Goal: Task Accomplishment & Management: Manage account settings

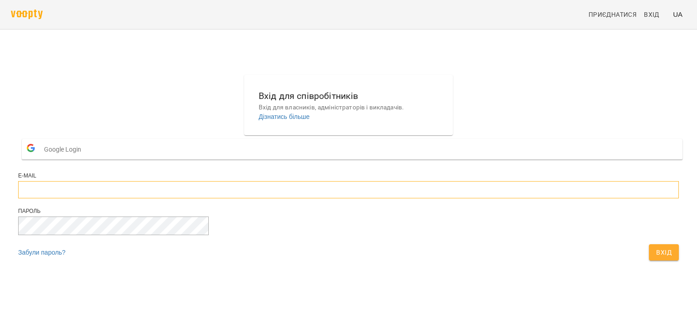
type input "**********"
click at [656, 258] on span "Вхід" at bounding box center [663, 252] width 15 height 11
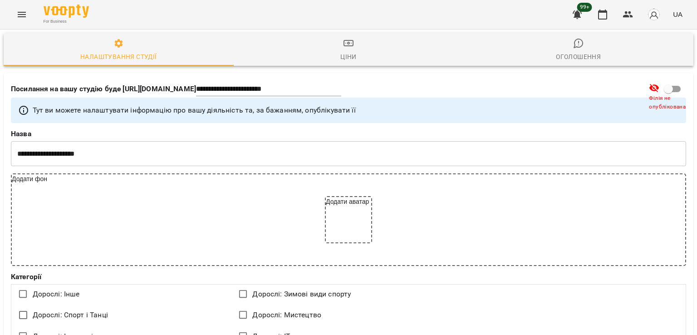
select select "**"
click at [22, 9] on button "Menu" at bounding box center [22, 15] width 22 height 22
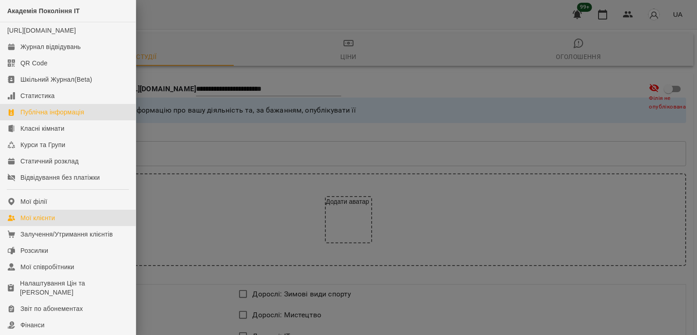
click at [74, 226] on link "Мої клієнти" at bounding box center [68, 218] width 136 height 16
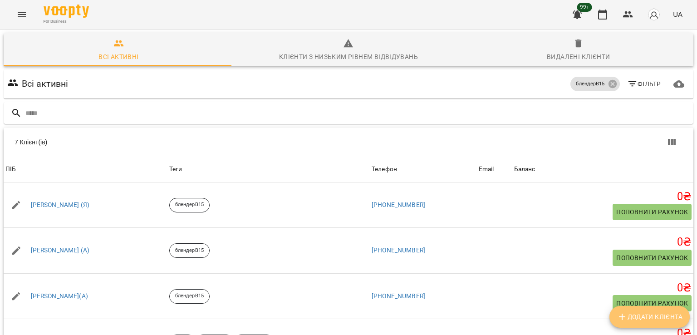
click at [621, 322] on button "Додати клієнта" at bounding box center [649, 317] width 80 height 22
select select "**"
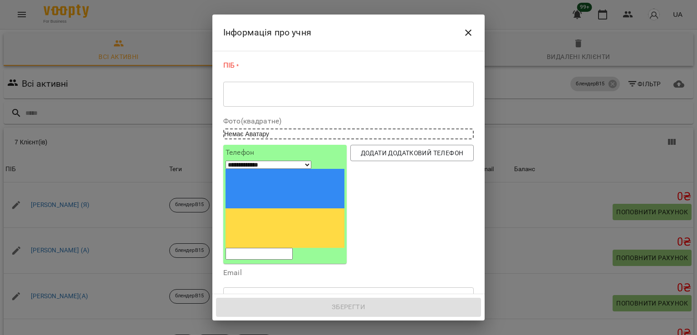
click at [293, 248] on input "tel" at bounding box center [258, 254] width 67 height 12
paste input "**********"
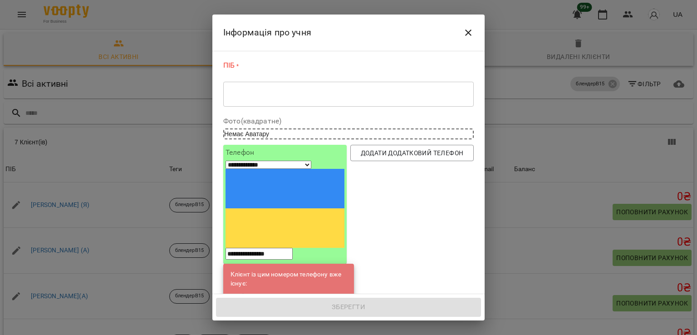
type input "**********"
click at [277, 292] on link "Іван Остапчук(С)" at bounding box center [291, 296] width 57 height 9
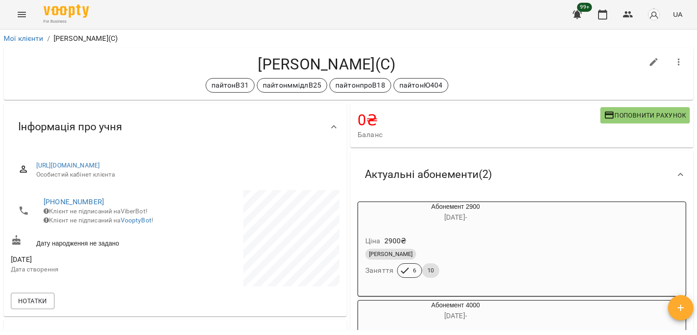
click at [20, 5] on button "Menu" at bounding box center [22, 15] width 22 height 22
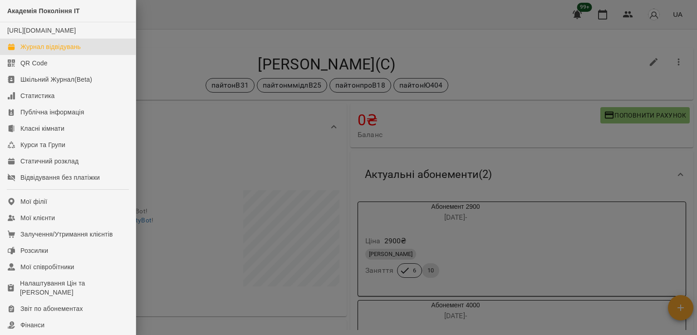
click at [54, 51] on div "Журнал відвідувань" at bounding box center [50, 46] width 60 height 9
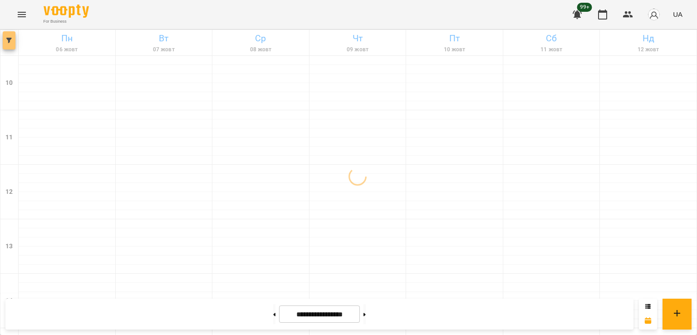
click at [11, 35] on button "button" at bounding box center [9, 40] width 13 height 18
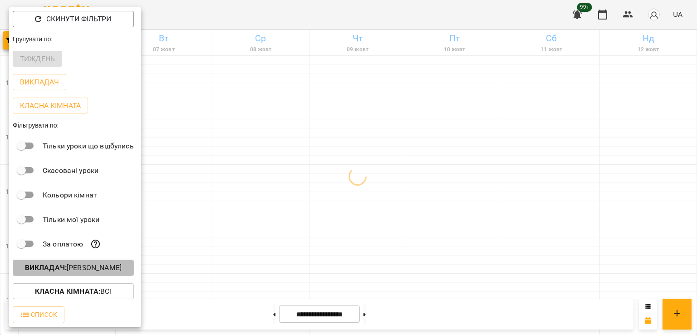
click at [92, 266] on p "Викладач : Ольга Мизюк" at bounding box center [73, 267] width 97 height 11
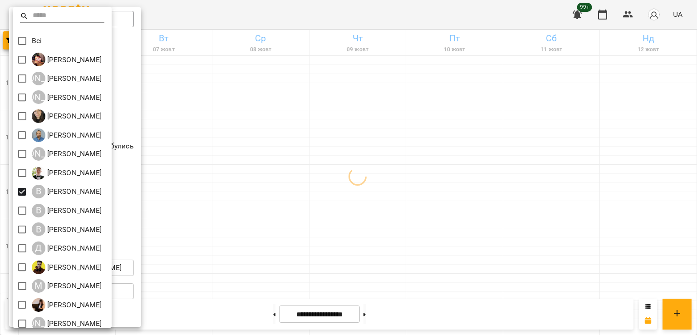
click at [441, 195] on div at bounding box center [348, 167] width 697 height 335
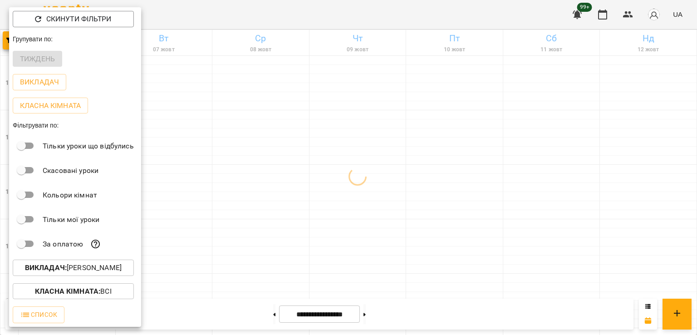
click at [455, 220] on div at bounding box center [348, 167] width 697 height 335
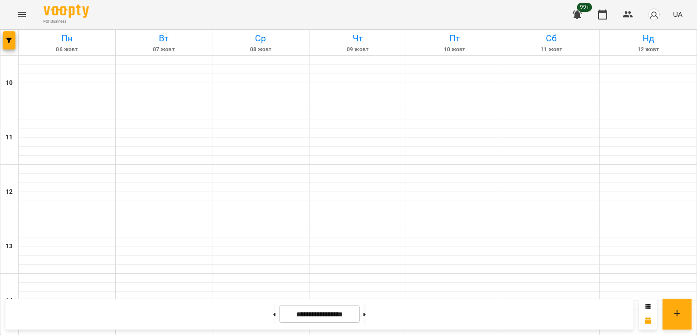
scroll to position [333, 0]
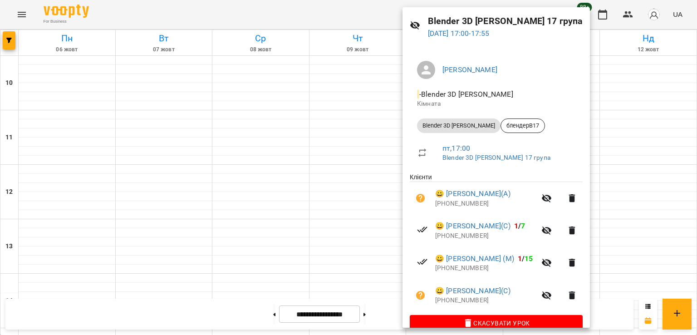
scroll to position [45, 0]
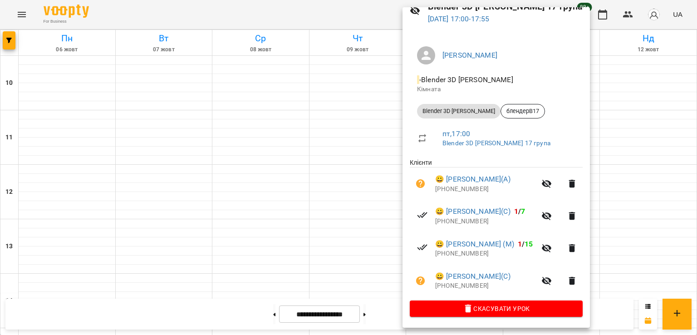
click at [347, 182] on div at bounding box center [348, 167] width 697 height 335
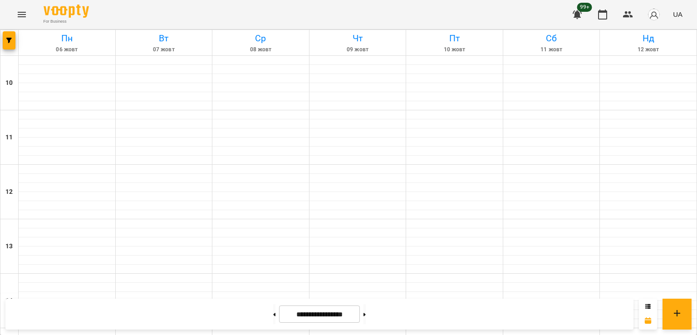
scroll to position [469, 0]
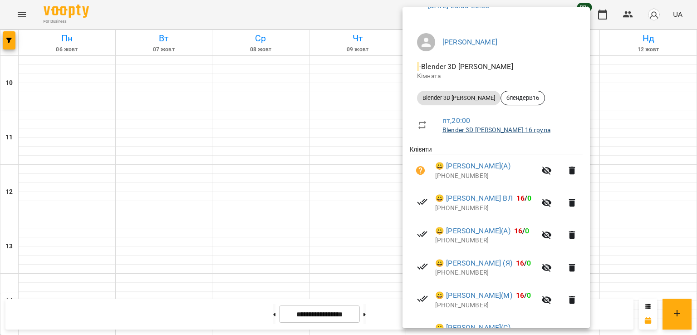
scroll to position [174, 0]
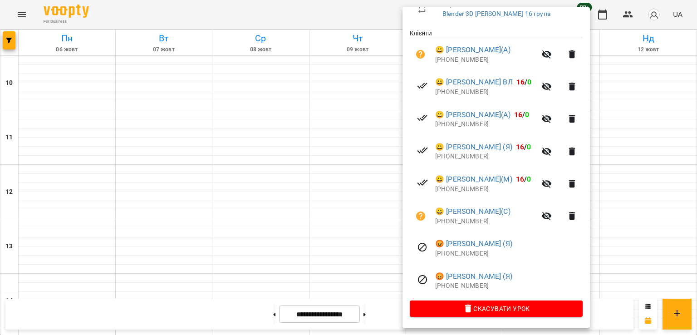
click at [311, 147] on div at bounding box center [348, 167] width 697 height 335
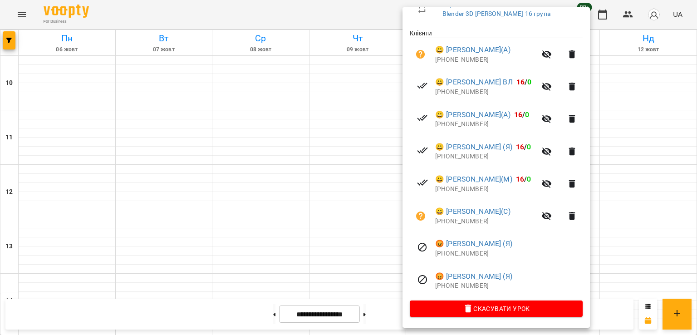
click at [293, 132] on div at bounding box center [348, 167] width 697 height 335
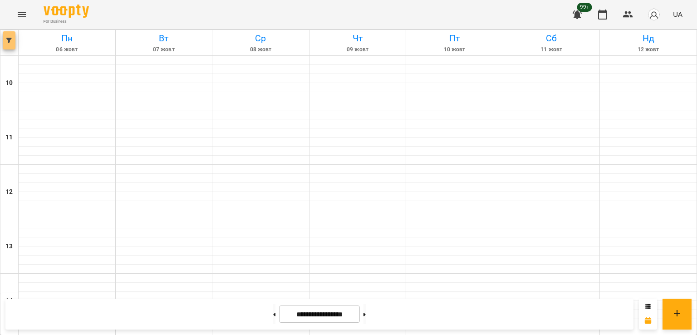
click at [9, 38] on icon "button" at bounding box center [8, 40] width 5 height 5
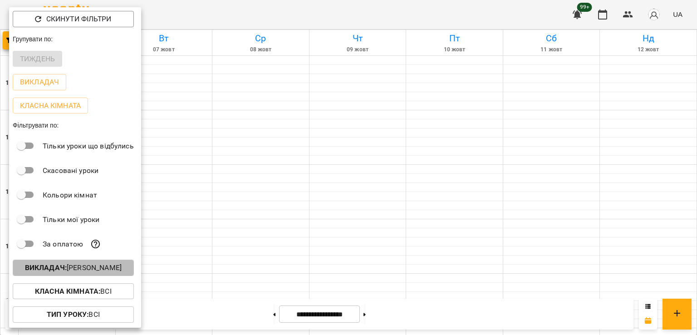
click at [97, 267] on p "Викладач : Владислав Границький" at bounding box center [73, 267] width 97 height 11
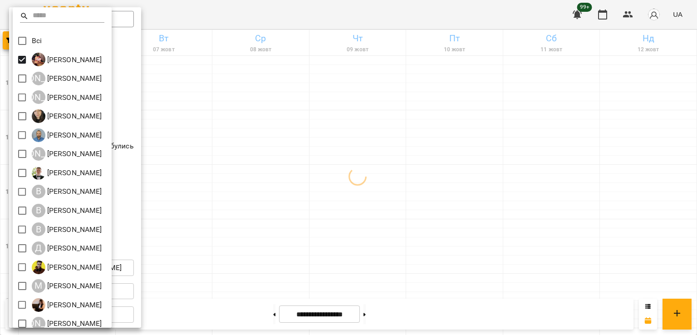
click at [405, 153] on div at bounding box center [348, 167] width 697 height 335
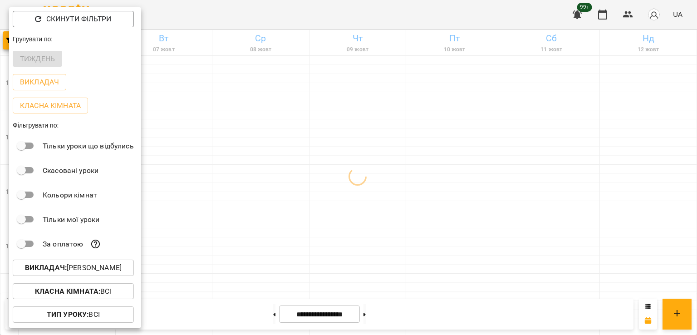
click at [441, 115] on div at bounding box center [348, 167] width 697 height 335
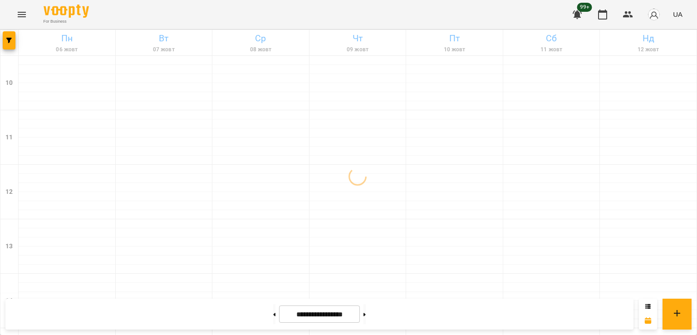
scroll to position [333, 0]
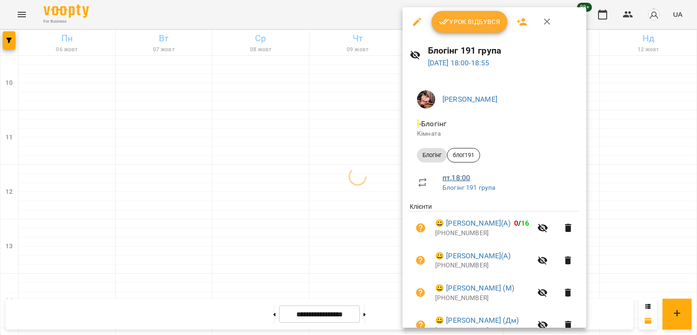
scroll to position [207, 0]
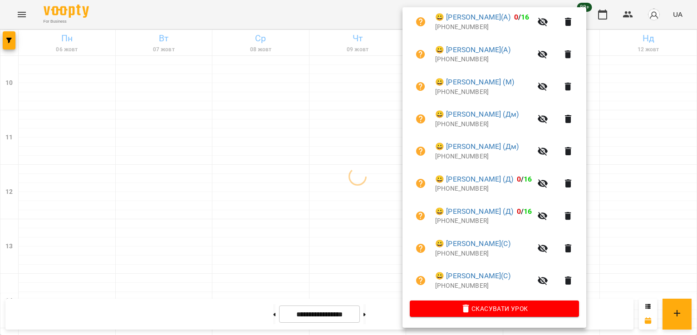
click at [358, 191] on div at bounding box center [348, 167] width 697 height 335
